Goal: Task Accomplishment & Management: Manage account settings

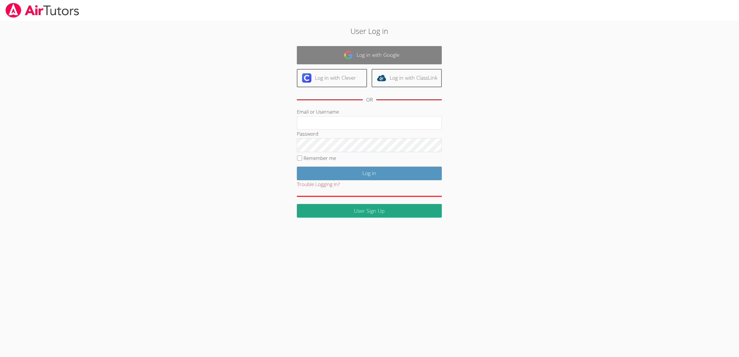
type input "[EMAIL_ADDRESS][DOMAIN_NAME]"
click at [338, 53] on link "Log in with Google" at bounding box center [369, 55] width 145 height 18
